Goal: Find specific page/section: Find specific page/section

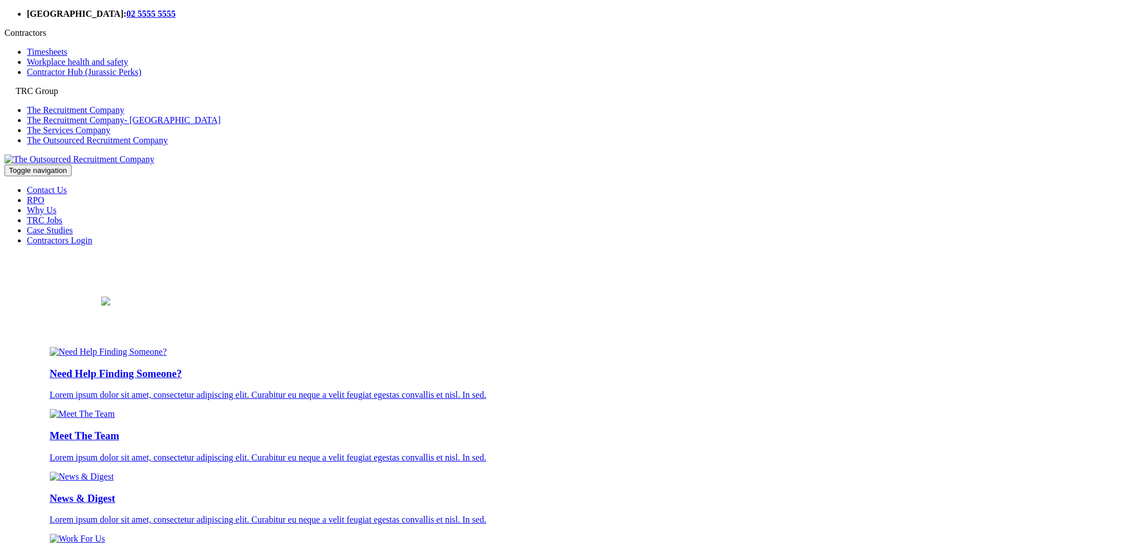
click at [63, 215] on link "TRC Jobs" at bounding box center [45, 220] width 36 height 10
